Goal: Navigation & Orientation: Find specific page/section

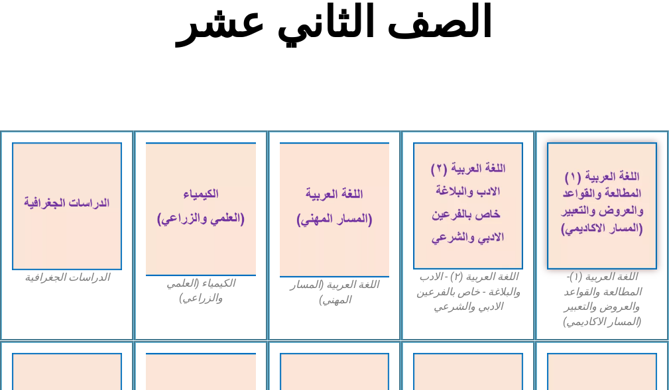
scroll to position [398, 0]
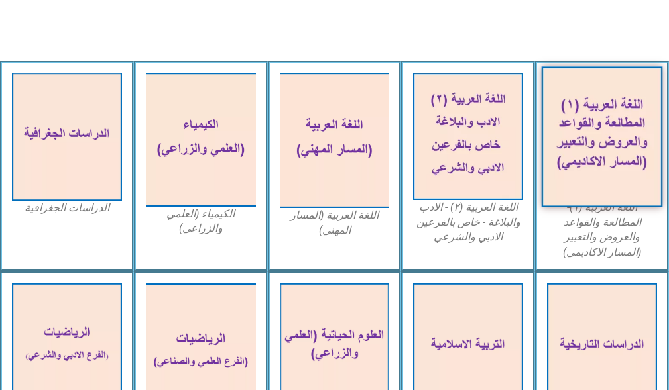
click at [605, 113] on img at bounding box center [602, 136] width 121 height 141
click at [605, 131] on img at bounding box center [602, 136] width 121 height 141
click at [584, 154] on img at bounding box center [602, 136] width 121 height 141
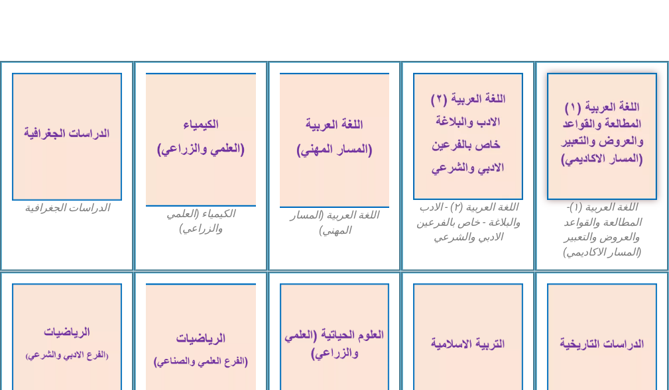
click at [605, 217] on figcaption "اللغة العربية (١)- المطالعة والقواعد والعروض والتعبير (المسار الاكاديمي)" at bounding box center [602, 230] width 110 height 60
click at [605, 213] on figcaption "اللغة العربية (١)- المطالعة والقواعد والعروض والتعبير (المسار الاكاديمي)" at bounding box center [602, 230] width 110 height 60
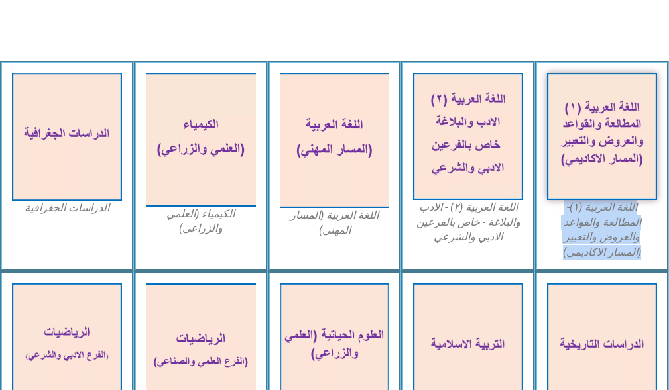
click at [605, 213] on figcaption "اللغة العربية (١)- المطالعة والقواعد والعروض والتعبير (المسار الاكاديمي)" at bounding box center [602, 230] width 110 height 60
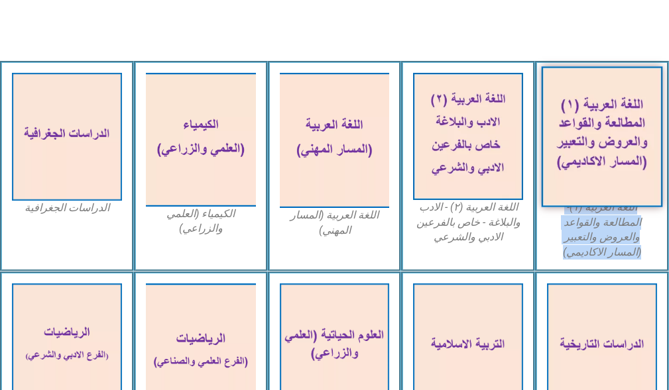
click at [598, 155] on img at bounding box center [602, 136] width 121 height 141
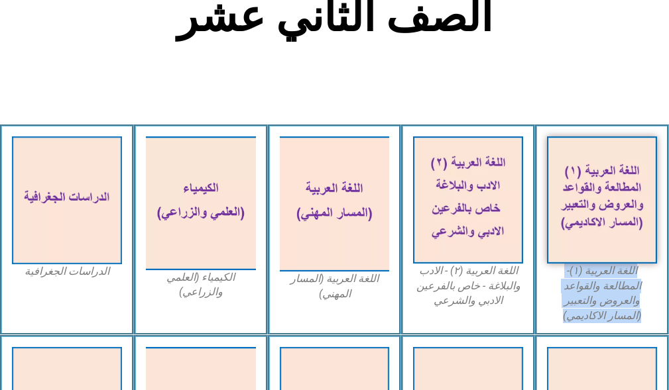
scroll to position [331, 0]
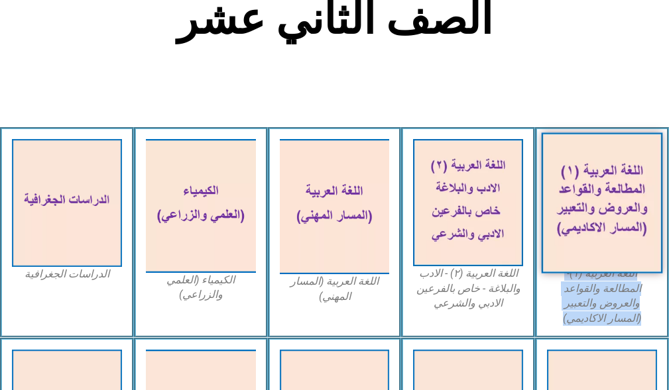
click at [605, 147] on img at bounding box center [602, 203] width 121 height 141
click at [605, 143] on img at bounding box center [602, 203] width 121 height 141
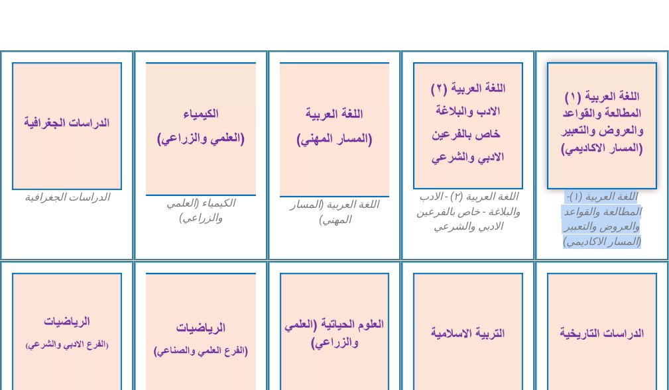
scroll to position [341, 0]
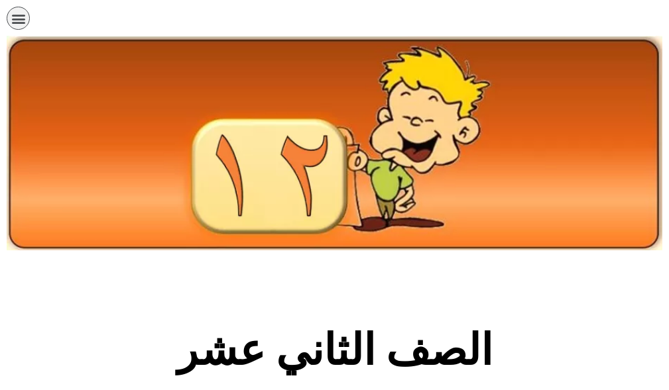
scroll to position [341, 0]
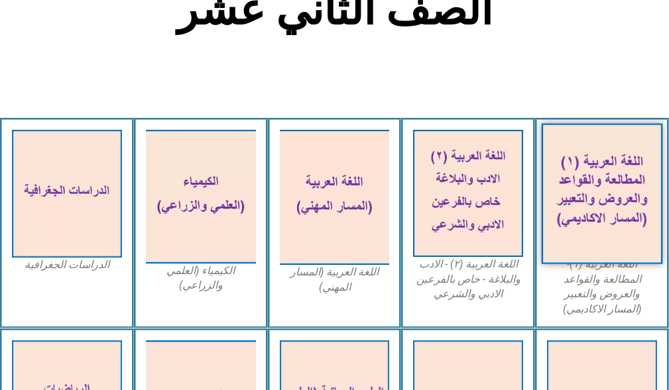
click at [607, 143] on img at bounding box center [602, 193] width 121 height 141
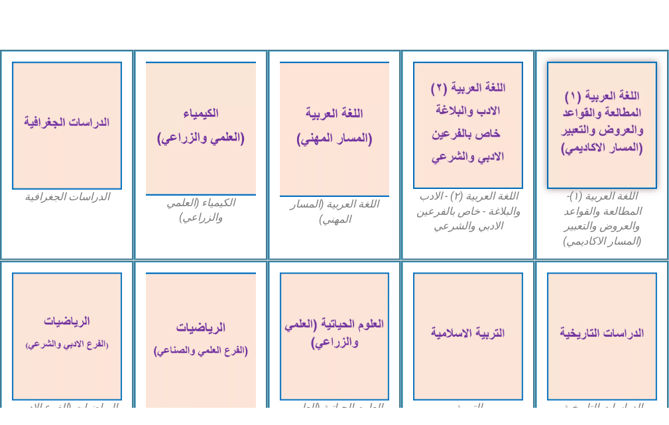
scroll to position [259, 0]
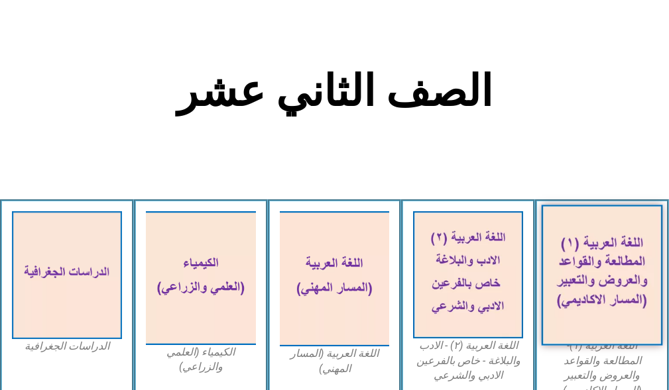
click at [624, 243] on img at bounding box center [602, 275] width 121 height 141
click at [621, 245] on img at bounding box center [602, 275] width 121 height 141
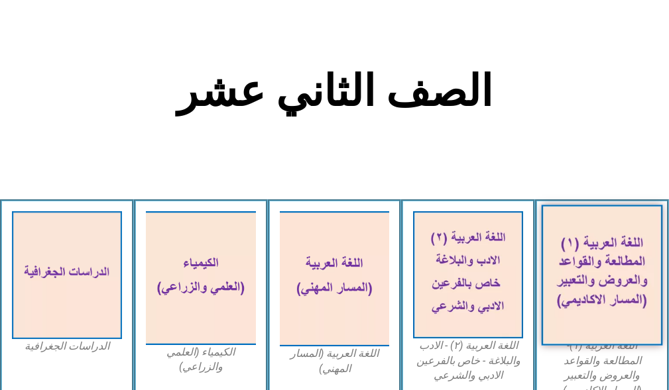
click at [621, 245] on img at bounding box center [602, 275] width 121 height 141
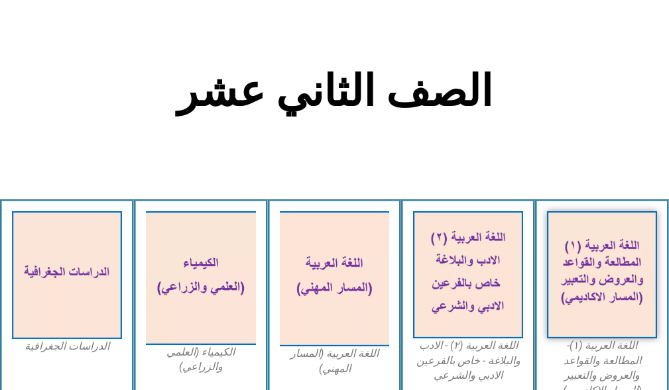
click at [632, 202] on div "اللغة العربية (١)- المطالعة والقواعد والعروض والتعبير (المسار الاكاديمي)" at bounding box center [602, 305] width 134 height 211
click at [661, 210] on div "اللغة العربية (١)- المطالعة والقواعد والعروض والتعبير (المسار الاكاديمي)" at bounding box center [602, 305] width 134 height 211
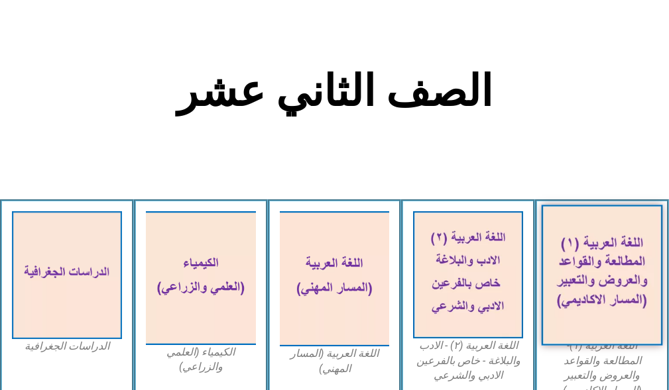
click at [653, 226] on img at bounding box center [602, 275] width 121 height 141
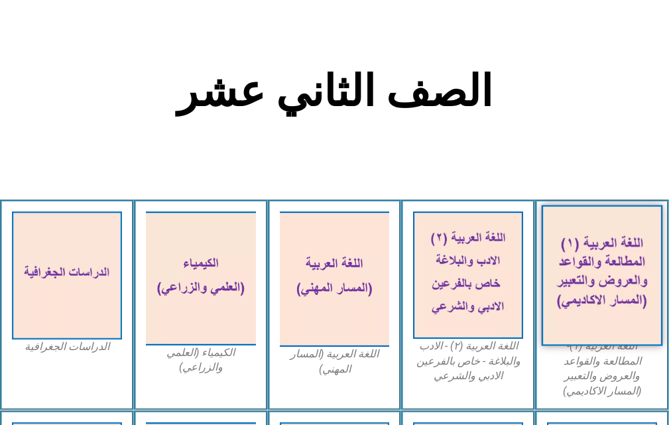
click at [626, 265] on img at bounding box center [602, 275] width 121 height 141
click at [612, 263] on img at bounding box center [602, 275] width 121 height 141
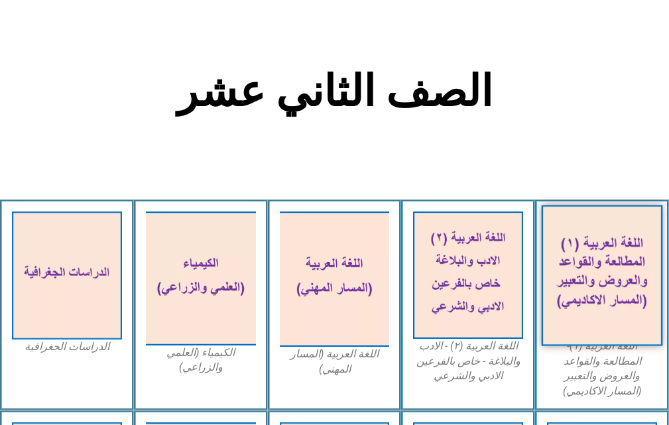
click at [612, 263] on img at bounding box center [602, 275] width 121 height 141
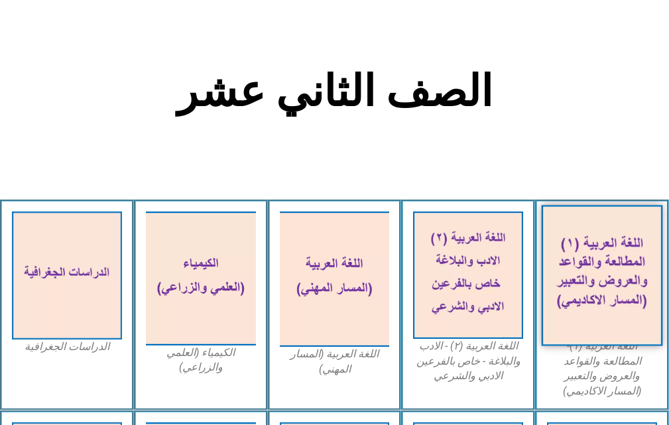
click at [612, 263] on img at bounding box center [602, 275] width 121 height 141
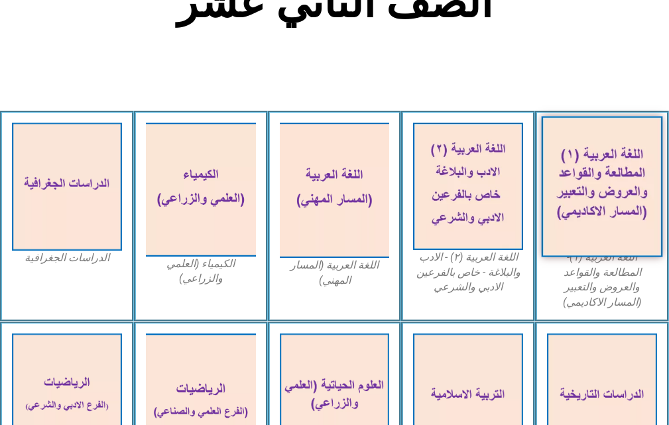
scroll to position [392, 0]
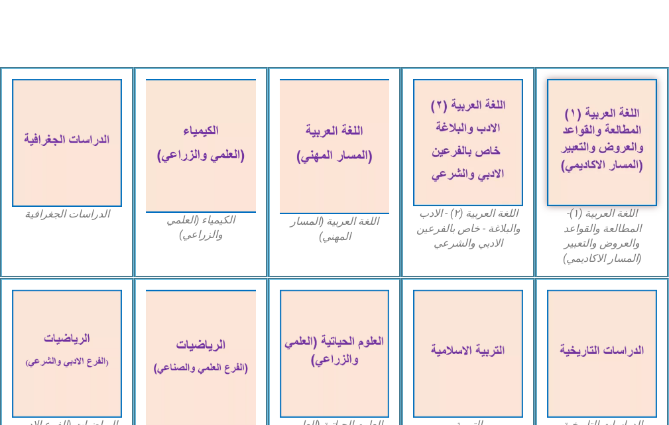
click at [567, 235] on figcaption "اللغة العربية (١)- المطالعة والقواعد والعروض والتعبير (المسار الاكاديمي)" at bounding box center [602, 236] width 110 height 60
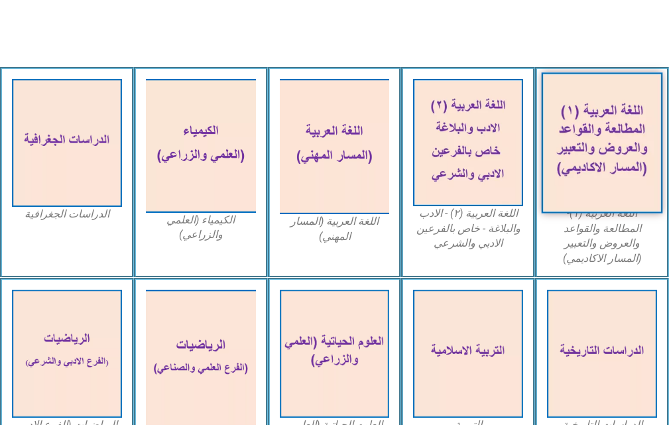
click at [571, 192] on img at bounding box center [602, 142] width 121 height 141
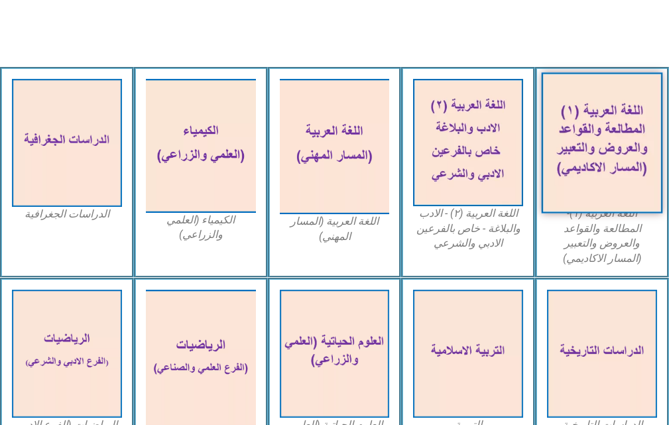
click at [571, 192] on img at bounding box center [602, 142] width 121 height 141
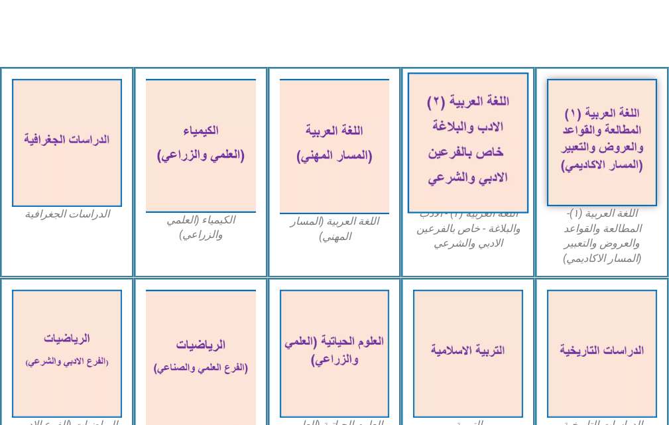
click at [499, 147] on img at bounding box center [468, 142] width 121 height 141
click at [497, 147] on img at bounding box center [468, 142] width 121 height 141
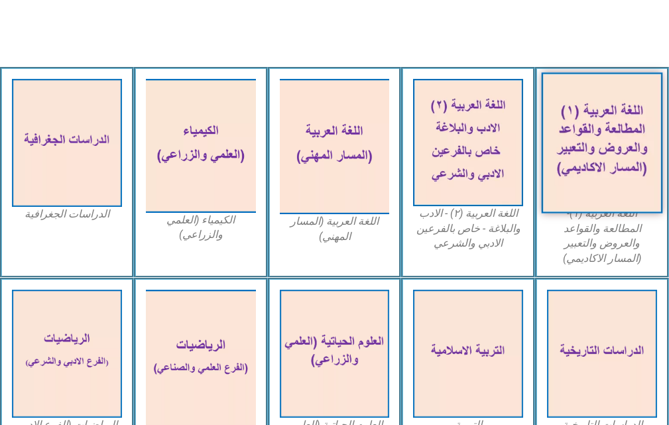
click at [617, 137] on img at bounding box center [602, 142] width 121 height 141
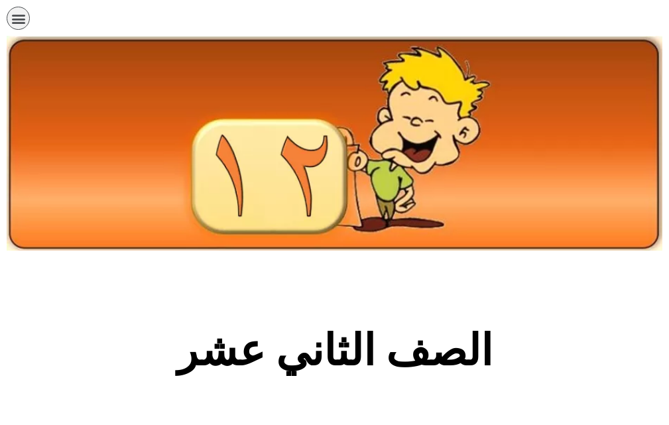
scroll to position [391, 0]
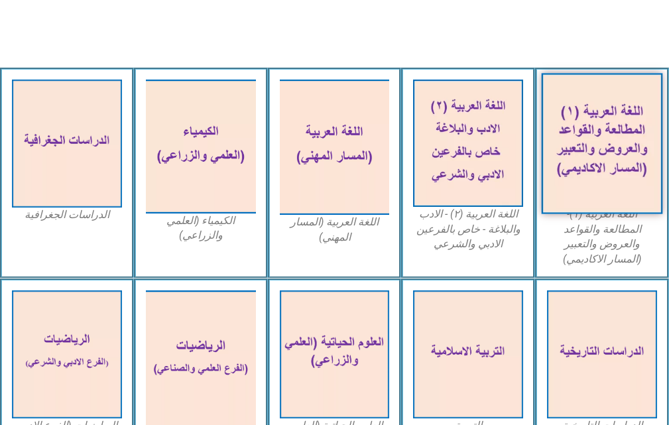
click at [613, 139] on img at bounding box center [602, 143] width 121 height 141
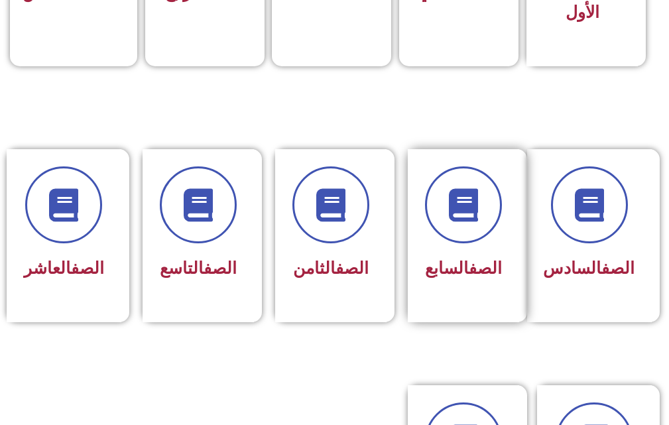
scroll to position [597, 0]
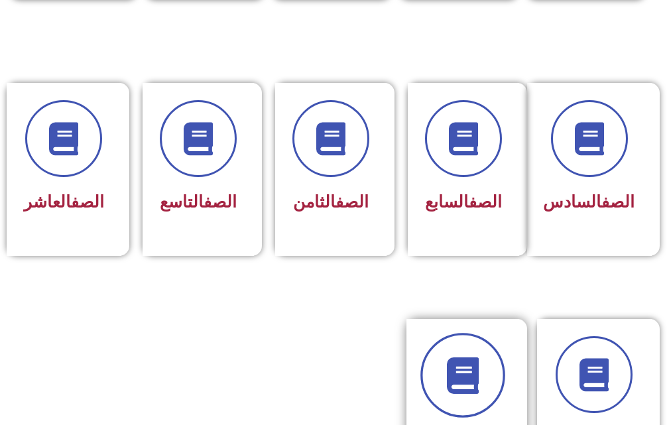
click at [481, 372] on link at bounding box center [462, 375] width 85 height 85
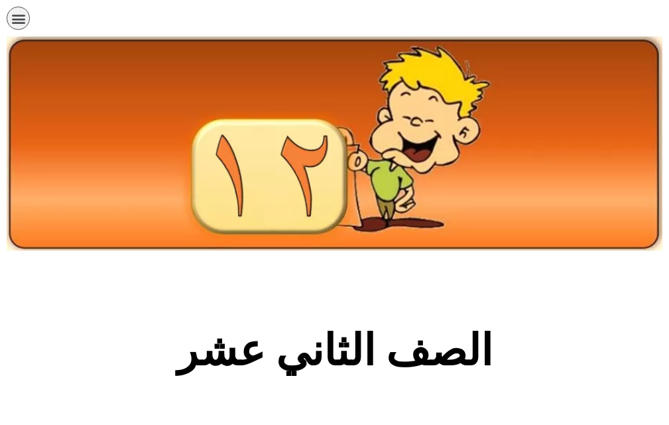
scroll to position [265, 0]
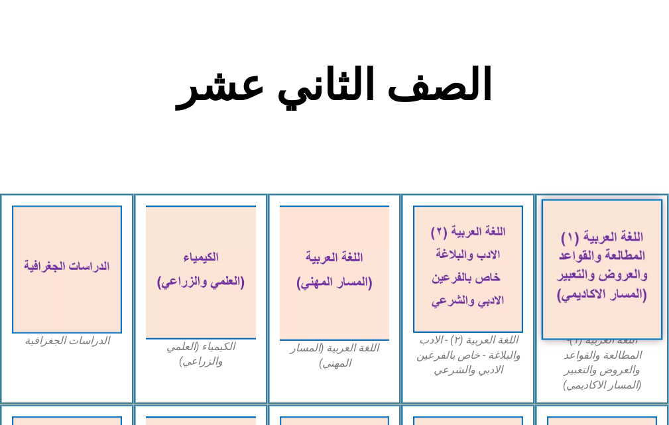
click at [597, 270] on img at bounding box center [602, 269] width 121 height 141
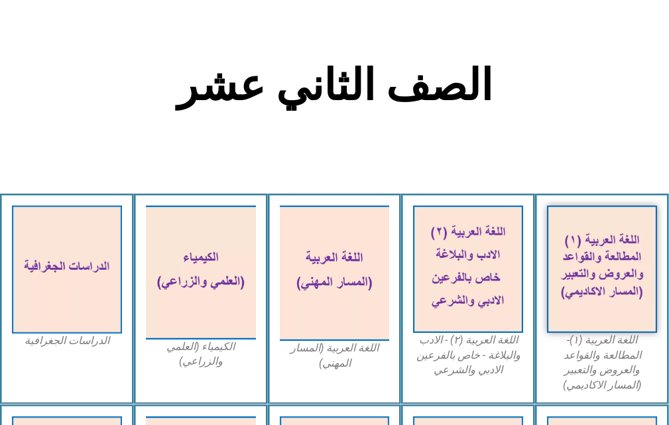
click at [586, 371] on figcaption "اللغة العربية (١)- المطالعة والقواعد والعروض والتعبير (المسار الاكاديمي)" at bounding box center [602, 363] width 110 height 60
click at [471, 358] on figcaption "اللغة العربية (٢) - الادب والبلاغة - خاص بالفرعين الادبي والشرعي" at bounding box center [468, 355] width 110 height 44
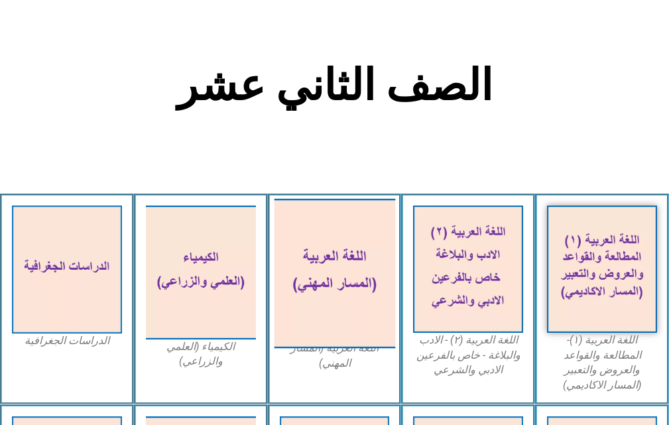
click at [302, 324] on img at bounding box center [334, 272] width 121 height 149
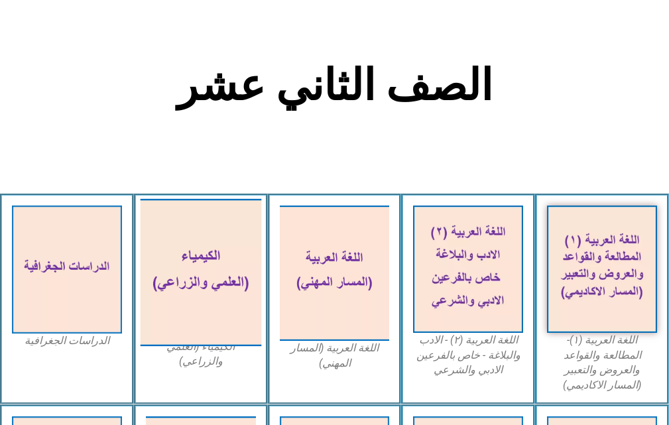
click at [212, 320] on img at bounding box center [201, 273] width 121 height 148
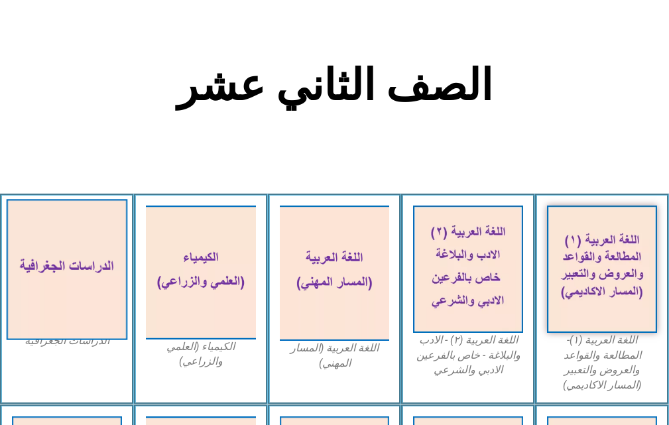
click at [79, 320] on img at bounding box center [67, 269] width 121 height 141
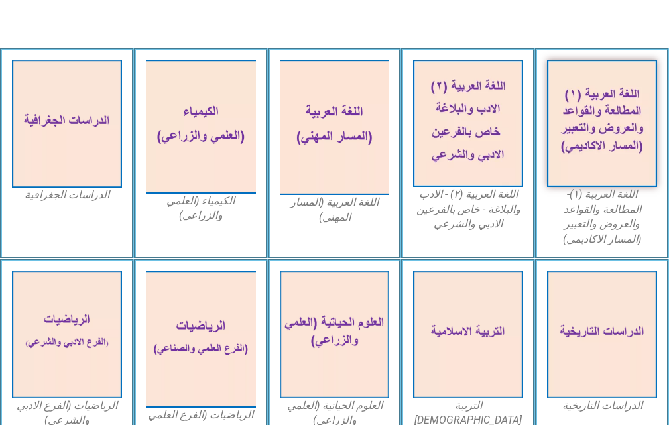
scroll to position [597, 0]
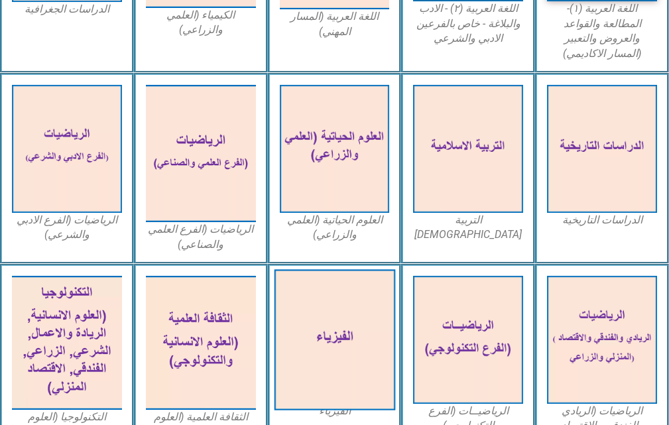
click at [329, 294] on img at bounding box center [334, 339] width 121 height 141
